Goal: Check status: Check status

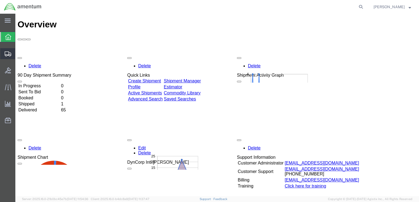
click at [0, 0] on span "Shipment Manager" at bounding box center [0, 0] width 0 height 0
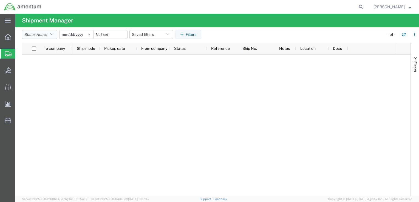
click at [49, 36] on button "Status: Active" at bounding box center [39, 34] width 35 height 9
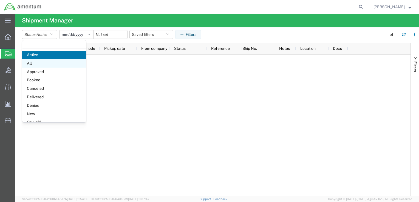
click at [38, 62] on span "All" at bounding box center [54, 63] width 64 height 9
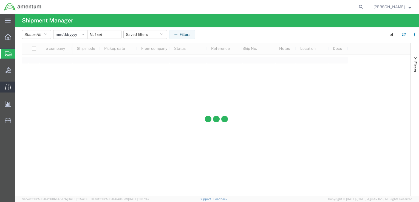
click at [8, 89] on icon at bounding box center [8, 87] width 6 height 6
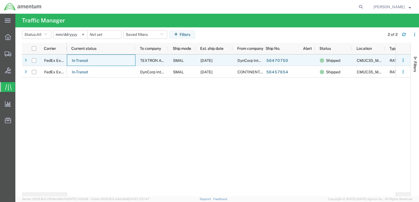
click at [100, 60] on div "In-Transit" at bounding box center [101, 61] width 69 height 12
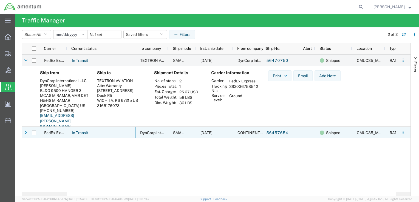
click at [117, 132] on div "In-Transit" at bounding box center [101, 133] width 69 height 12
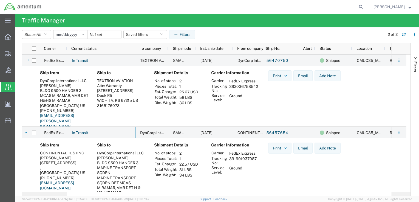
scroll to position [26, 0]
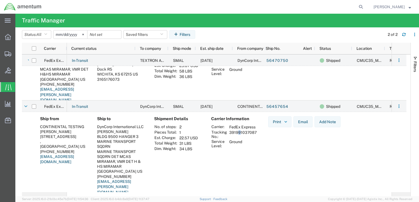
drag, startPoint x: 239, startPoint y: 131, endPoint x: 236, endPoint y: 133, distance: 3.5
click at [236, 133] on td "391991037087" at bounding box center [242, 134] width 31 height 9
drag, startPoint x: 236, startPoint y: 133, endPoint x: 212, endPoint y: 133, distance: 24.4
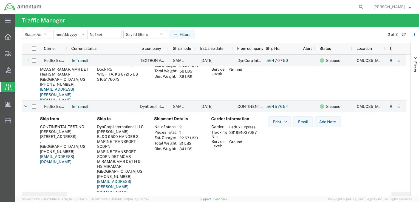
click at [212, 133] on th "Tracking No.:" at bounding box center [219, 134] width 16 height 9
click at [164, 133] on th "Pieces Total:" at bounding box center [165, 132] width 23 height 5
click at [251, 106] on span "CONTINENTAL TESTING" at bounding box center [260, 107] width 44 height 4
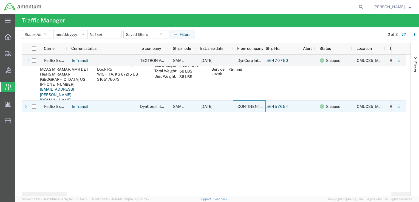
scroll to position [0, 0]
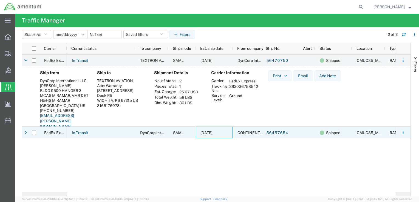
click at [212, 134] on span "[DATE]" at bounding box center [207, 133] width 12 height 4
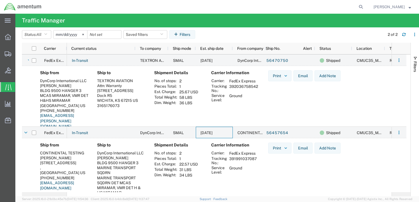
scroll to position [26, 0]
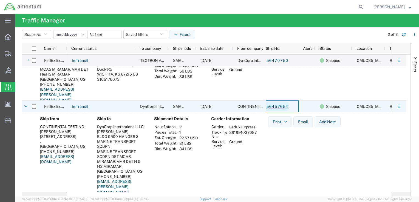
click at [280, 105] on link "56457654" at bounding box center [277, 107] width 22 height 9
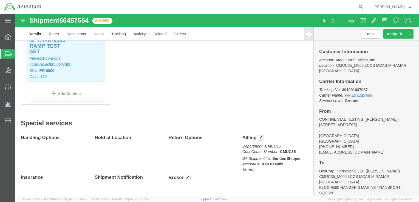
scroll to position [226, 0]
